Goal: Obtain resource: Obtain resource

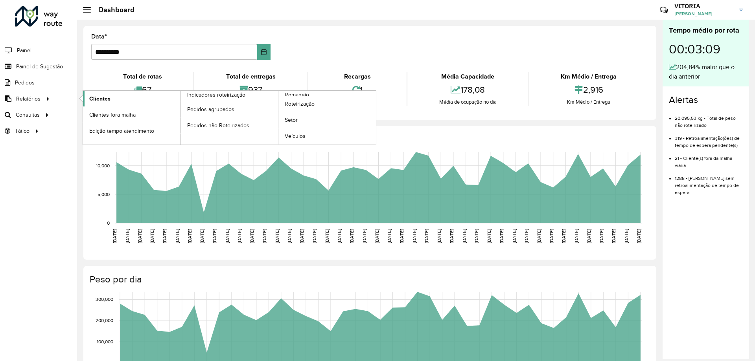
click at [102, 99] on span "Clientes" at bounding box center [99, 99] width 21 height 8
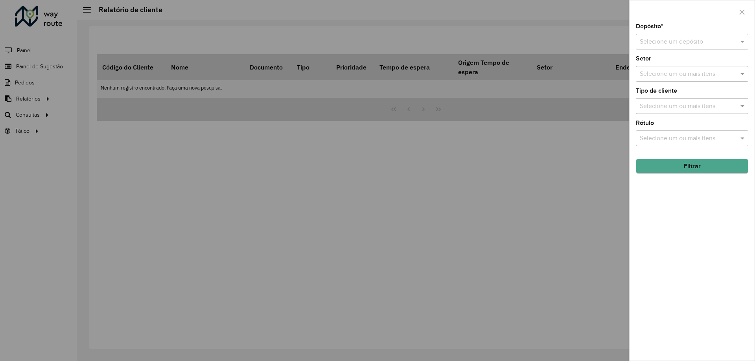
click at [682, 44] on input "text" at bounding box center [683, 41] width 89 height 9
click at [667, 64] on span "CDD Barueri" at bounding box center [656, 64] width 34 height 7
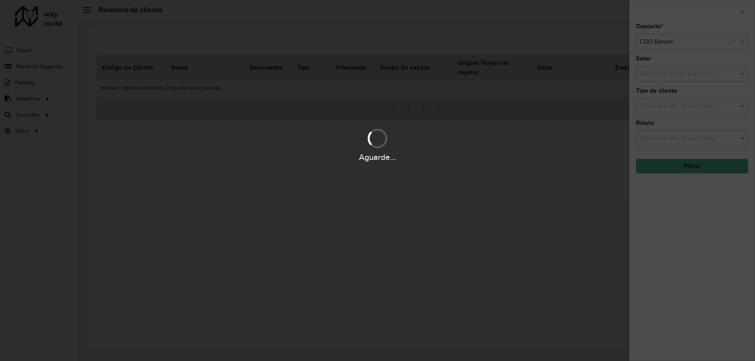
click at [674, 105] on div "Aguarde..." at bounding box center [377, 180] width 755 height 361
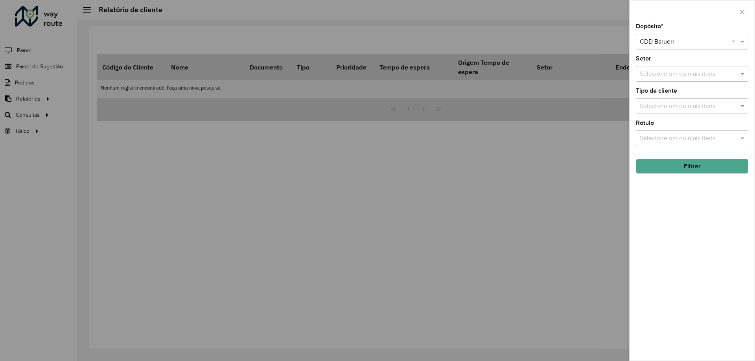
click at [674, 109] on input "text" at bounding box center [687, 106] width 101 height 9
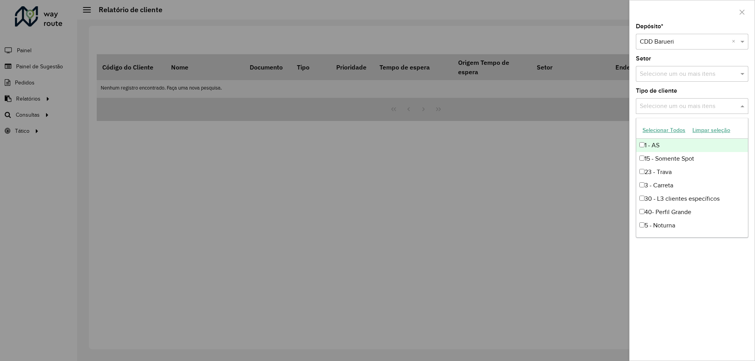
click at [674, 132] on button "Selecionar Todos" at bounding box center [664, 130] width 50 height 12
click at [744, 107] on span at bounding box center [743, 105] width 10 height 9
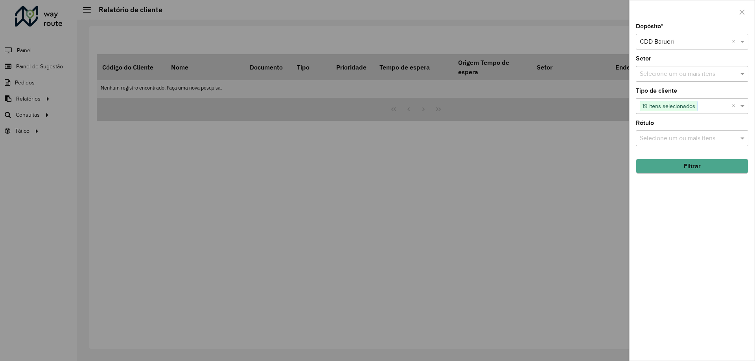
click at [720, 169] on button "Filtrar" at bounding box center [692, 166] width 112 height 15
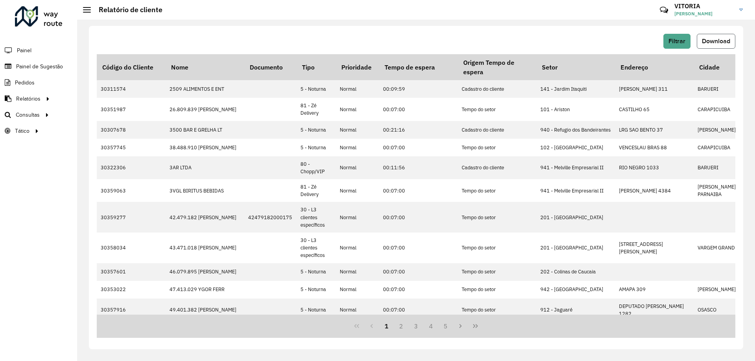
click at [710, 42] on span "Download" at bounding box center [716, 41] width 28 height 7
